Goal: Information Seeking & Learning: Learn about a topic

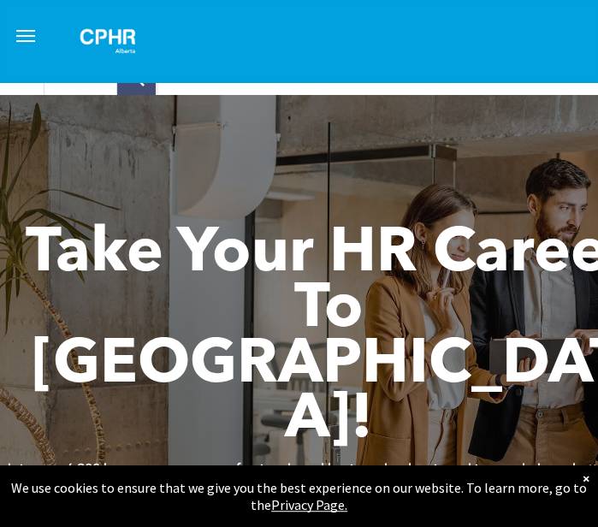
click at [24, 33] on button "menu" at bounding box center [26, 36] width 34 height 34
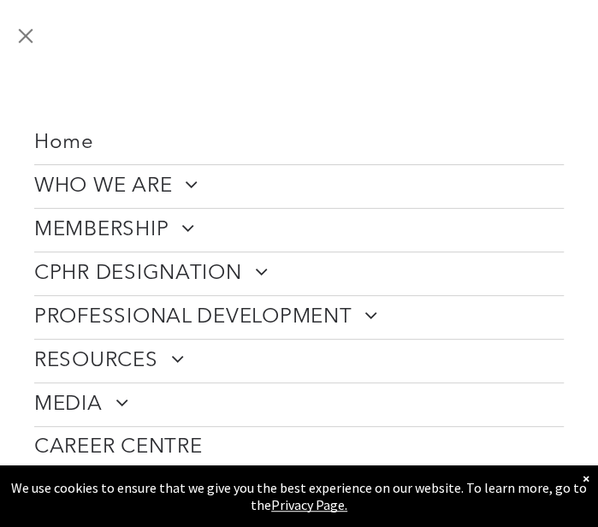
click at [186, 222] on span at bounding box center [182, 227] width 27 height 21
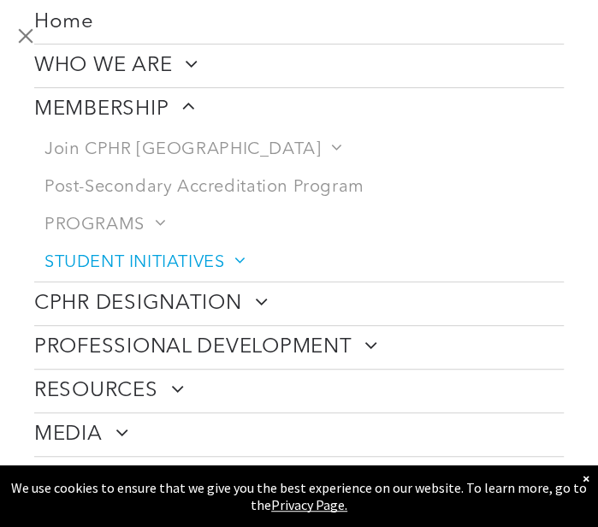
scroll to position [146, 0]
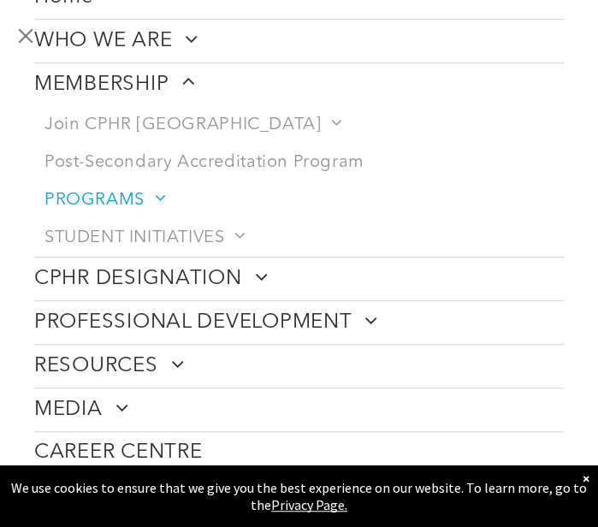
click at [161, 196] on span at bounding box center [155, 198] width 20 height 17
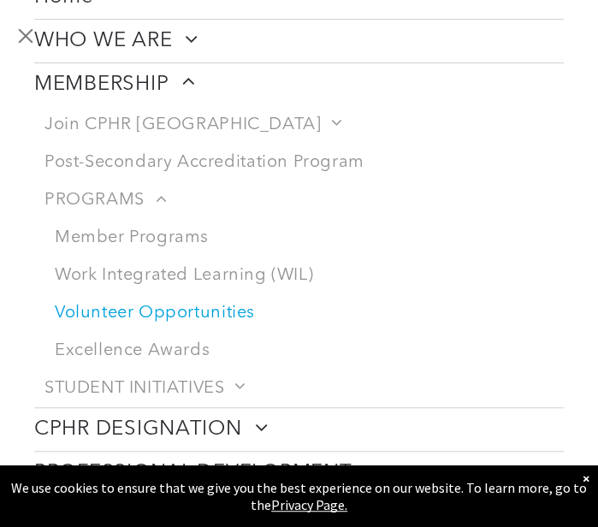
click at [159, 312] on link "Volunteer Opportunities" at bounding box center [305, 313] width 520 height 38
click at [167, 310] on link "Volunteer Opportunities" at bounding box center [305, 313] width 520 height 38
